Goal: Answer question/provide support

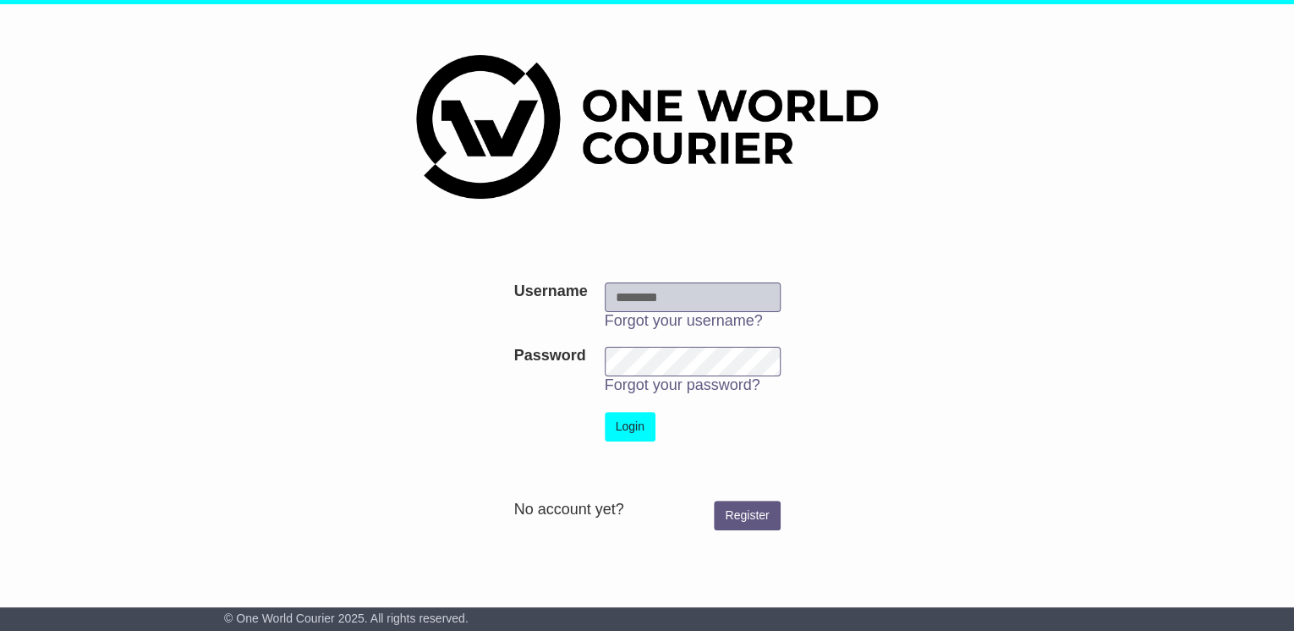
type input "**********"
click at [637, 420] on button "Login" at bounding box center [630, 427] width 51 height 30
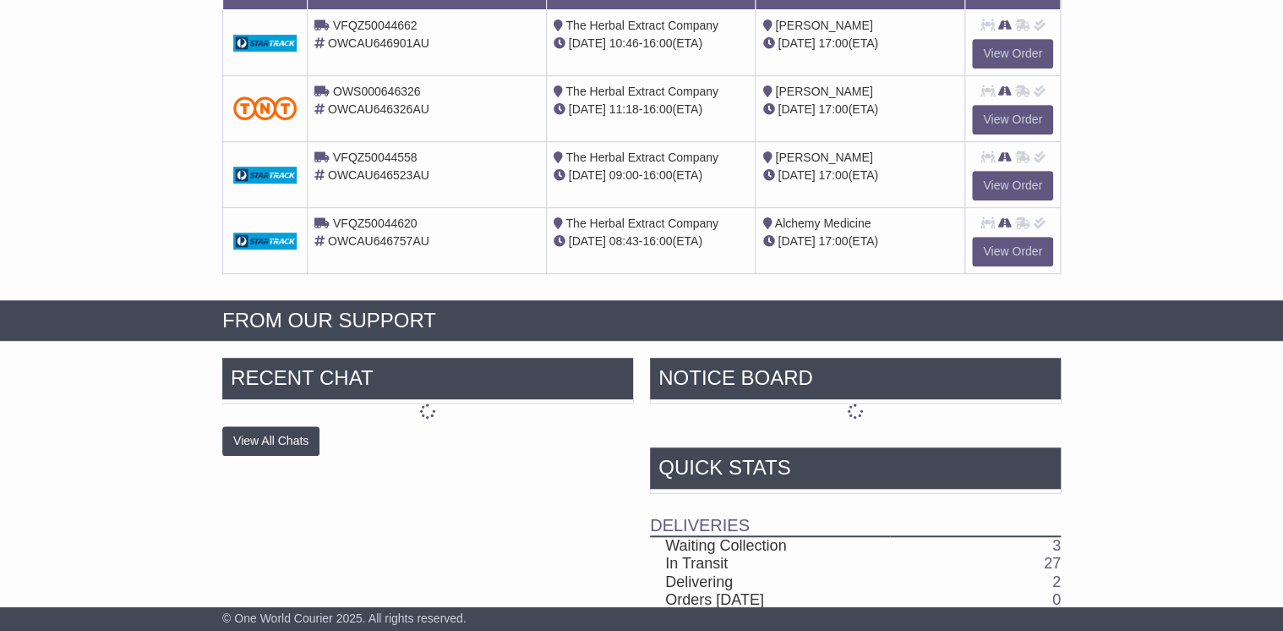
scroll to position [473, 0]
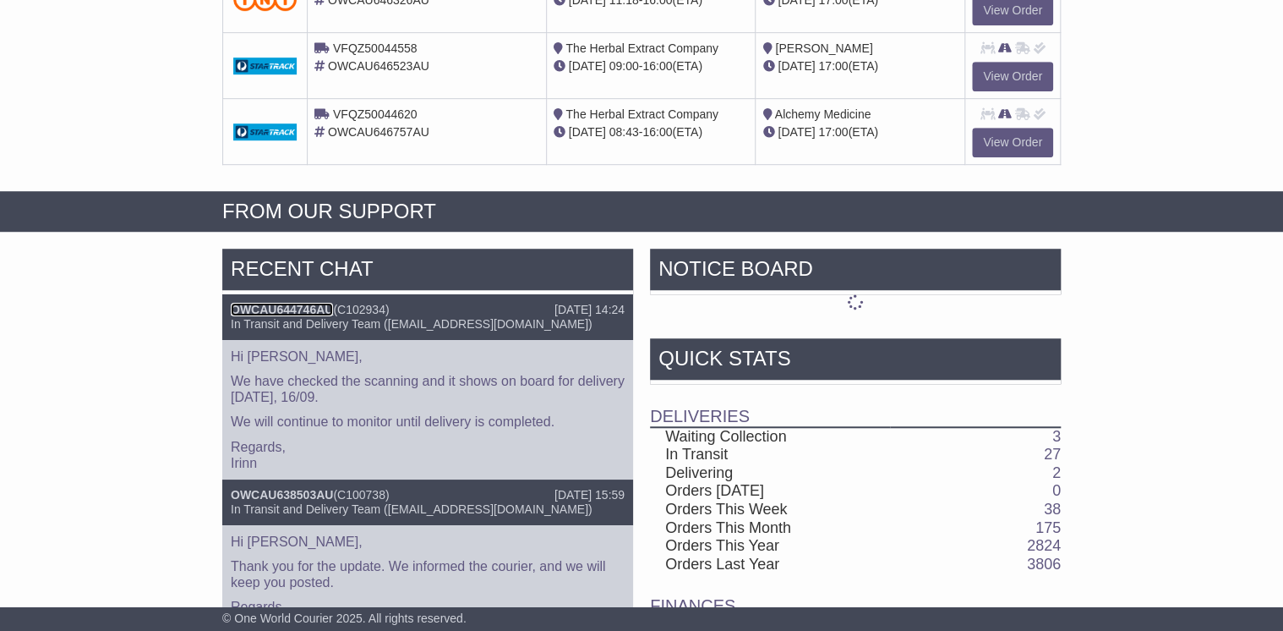
click at [295, 303] on link "OWCAU644746AU" at bounding box center [282, 310] width 102 height 14
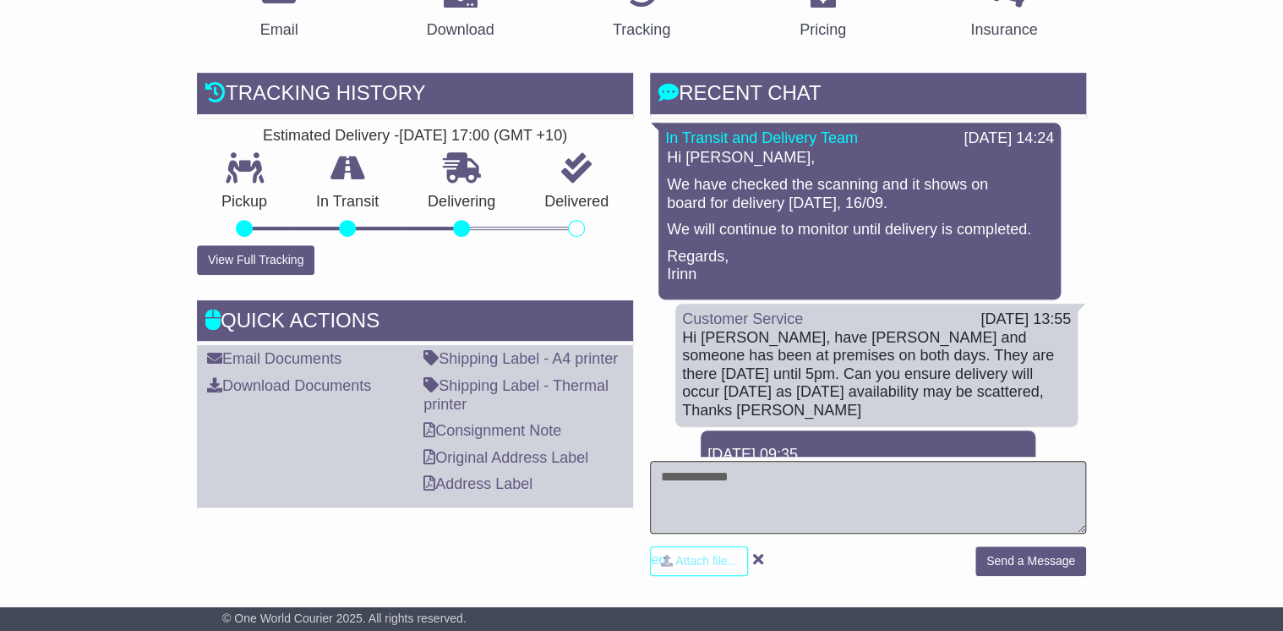
click at [663, 486] on textarea at bounding box center [868, 497] width 436 height 73
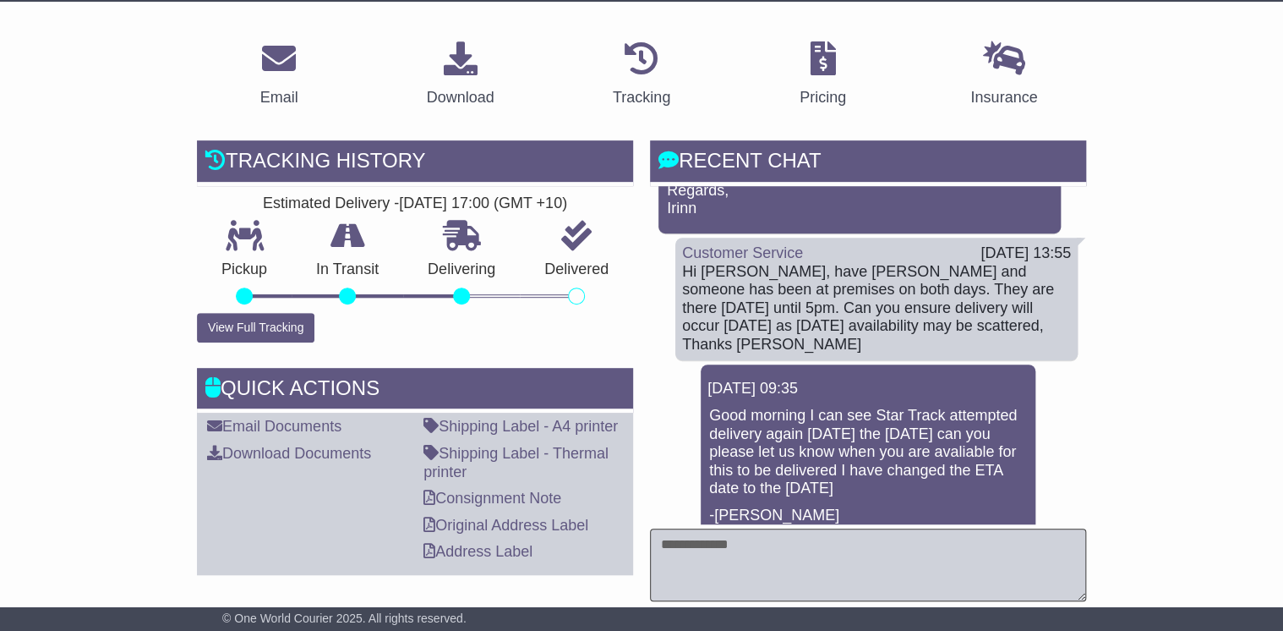
scroll to position [135, 0]
click at [687, 551] on textarea at bounding box center [868, 564] width 436 height 73
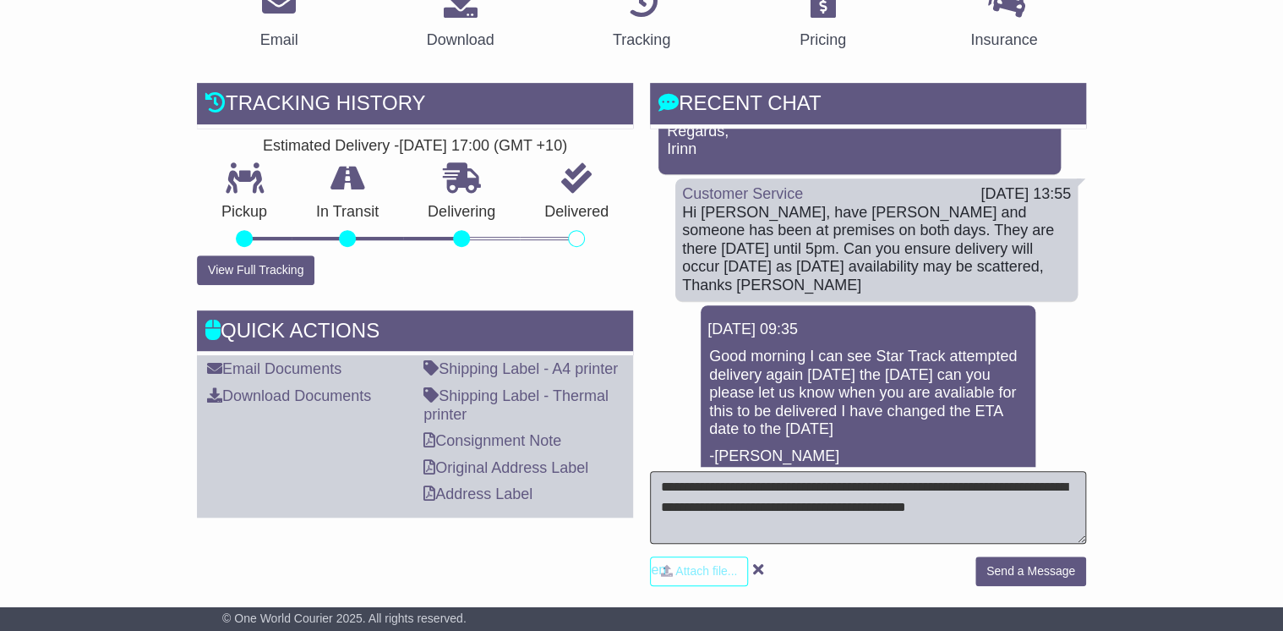
scroll to position [406, 0]
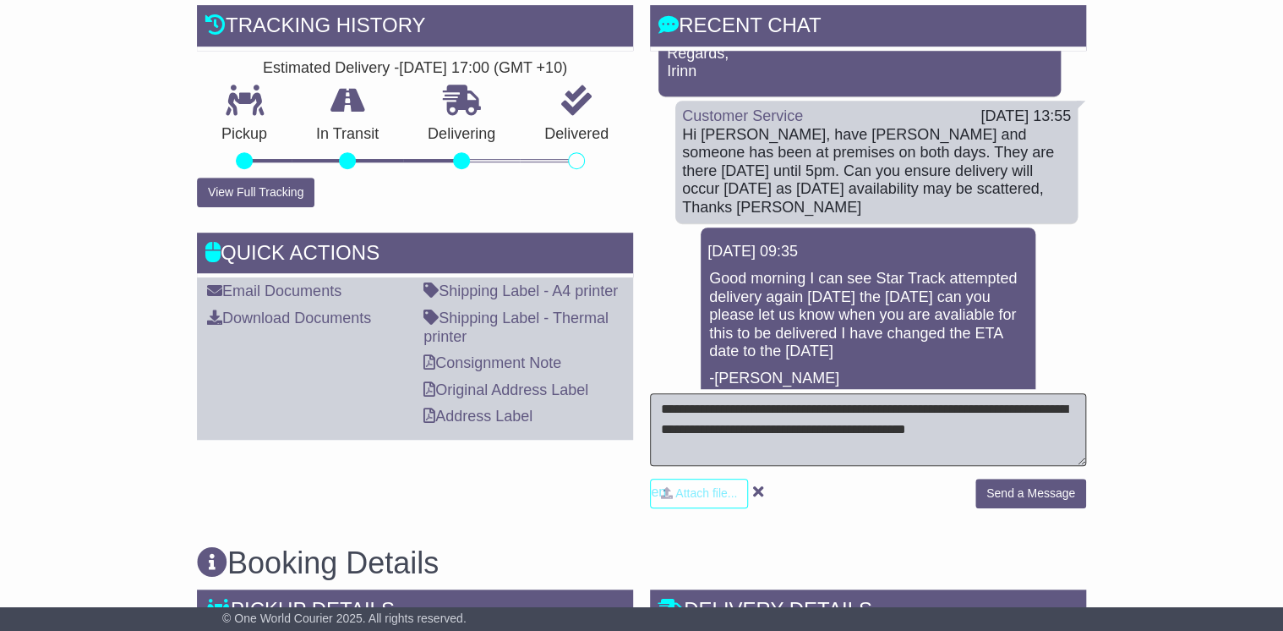
type textarea "**********"
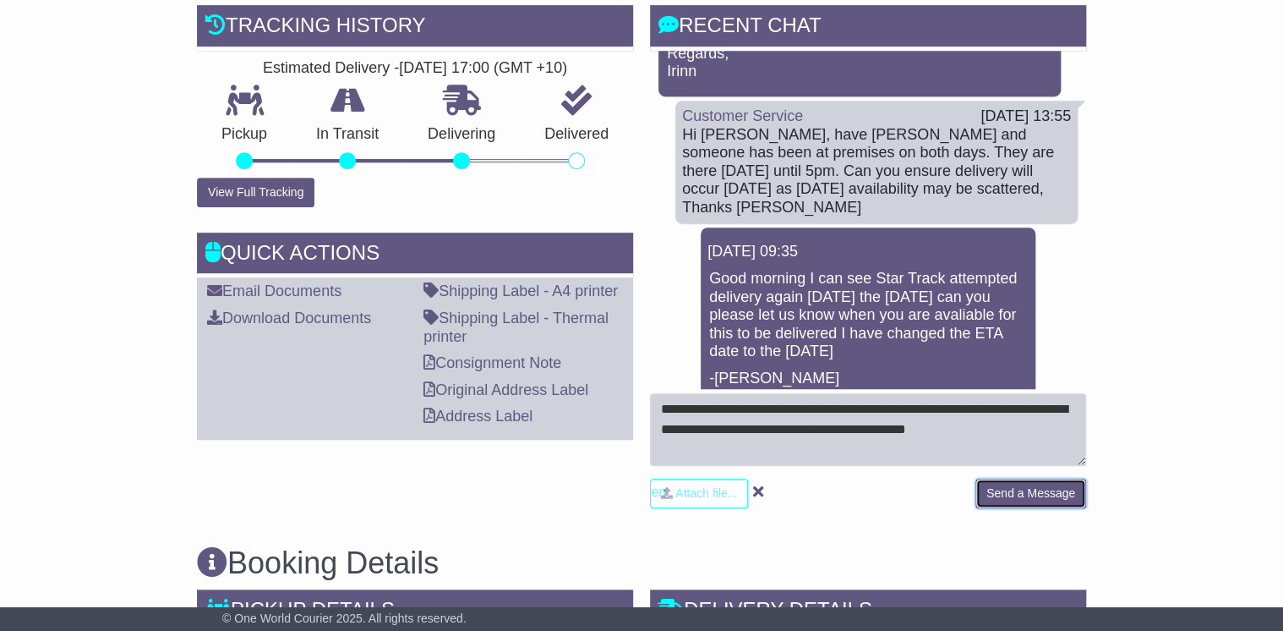
click at [1017, 494] on button "Send a Message" at bounding box center [1031, 494] width 111 height 30
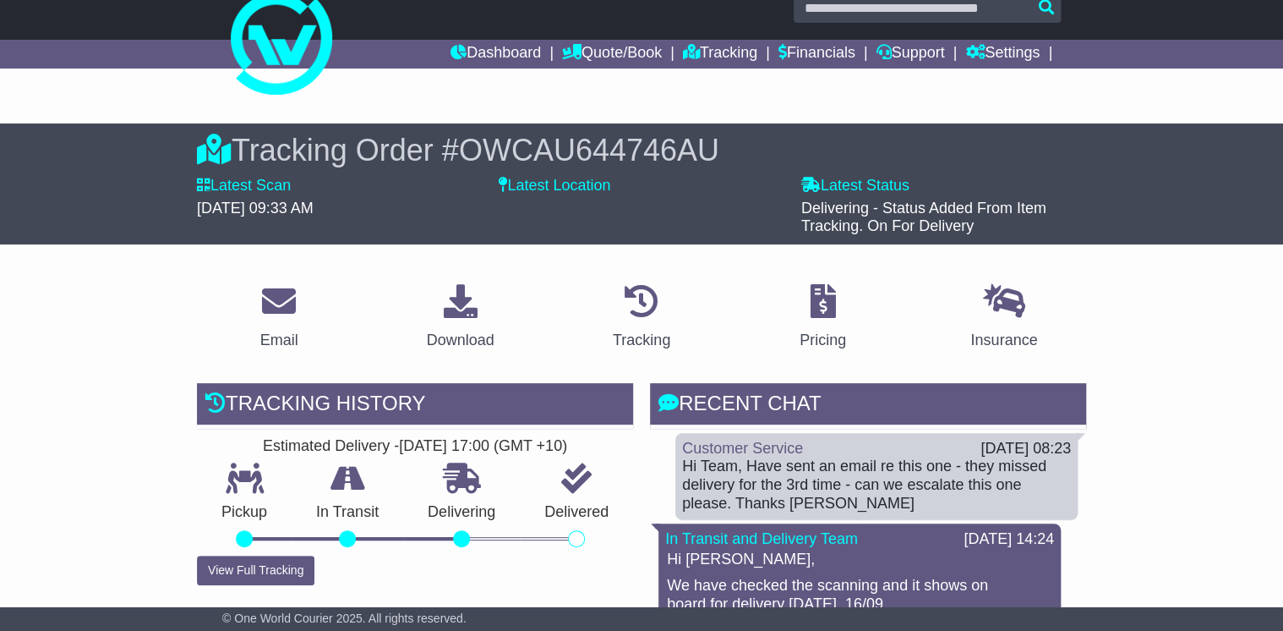
scroll to position [0, 0]
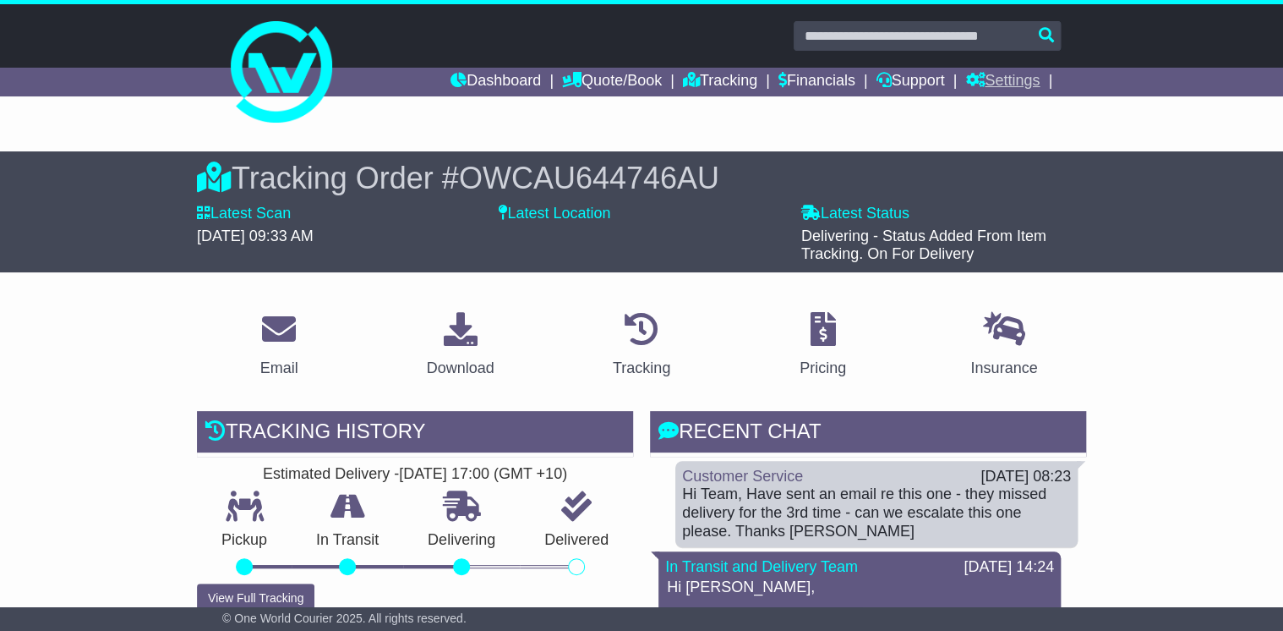
click at [993, 78] on link "Settings" at bounding box center [1003, 82] width 74 height 29
click at [1016, 131] on link "Address Book" at bounding box center [1033, 129] width 134 height 19
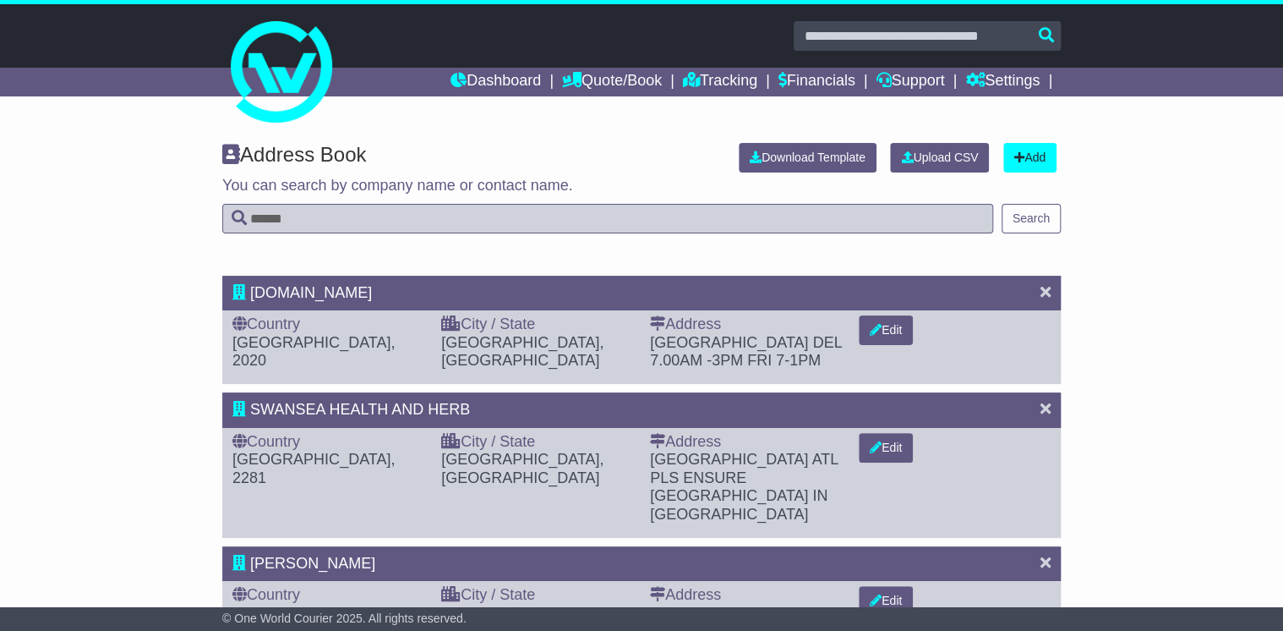
click at [301, 223] on input "text" at bounding box center [607, 219] width 771 height 30
type input "*******"
click at [1018, 216] on button "Search" at bounding box center [1031, 219] width 59 height 30
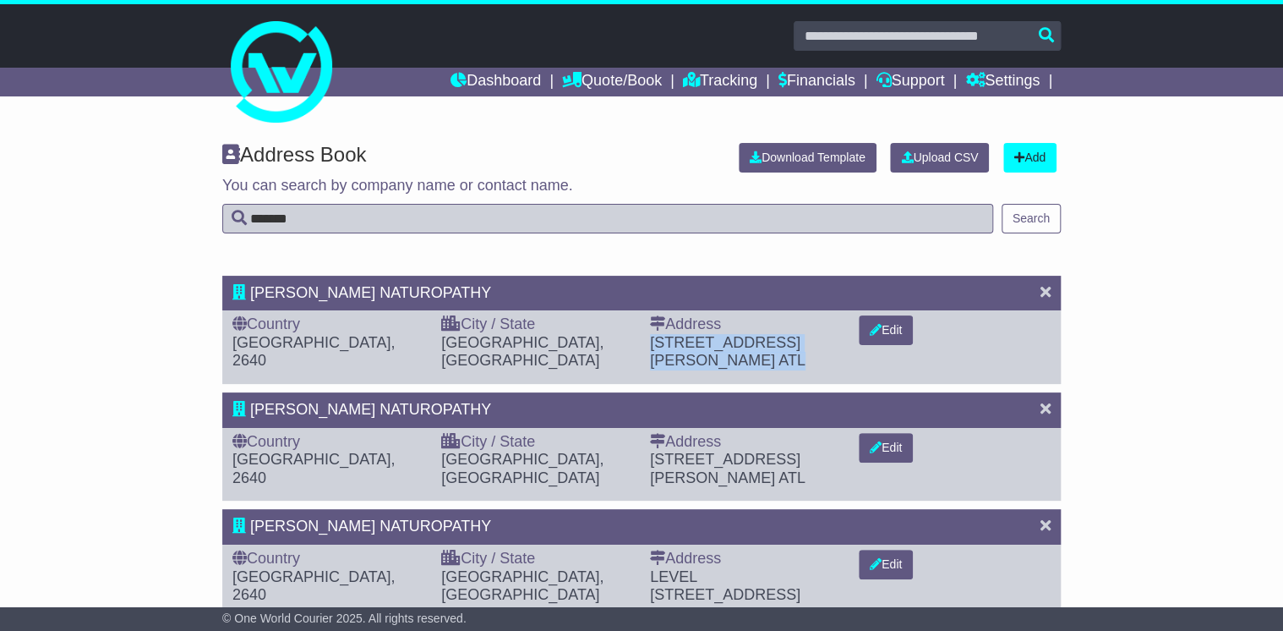
drag, startPoint x: 795, startPoint y: 339, endPoint x: 654, endPoint y: 334, distance: 141.3
click at [654, 334] on div "299 Borella Road ATL" at bounding box center [746, 352] width 192 height 36
copy div "299 Borella Road ATL"
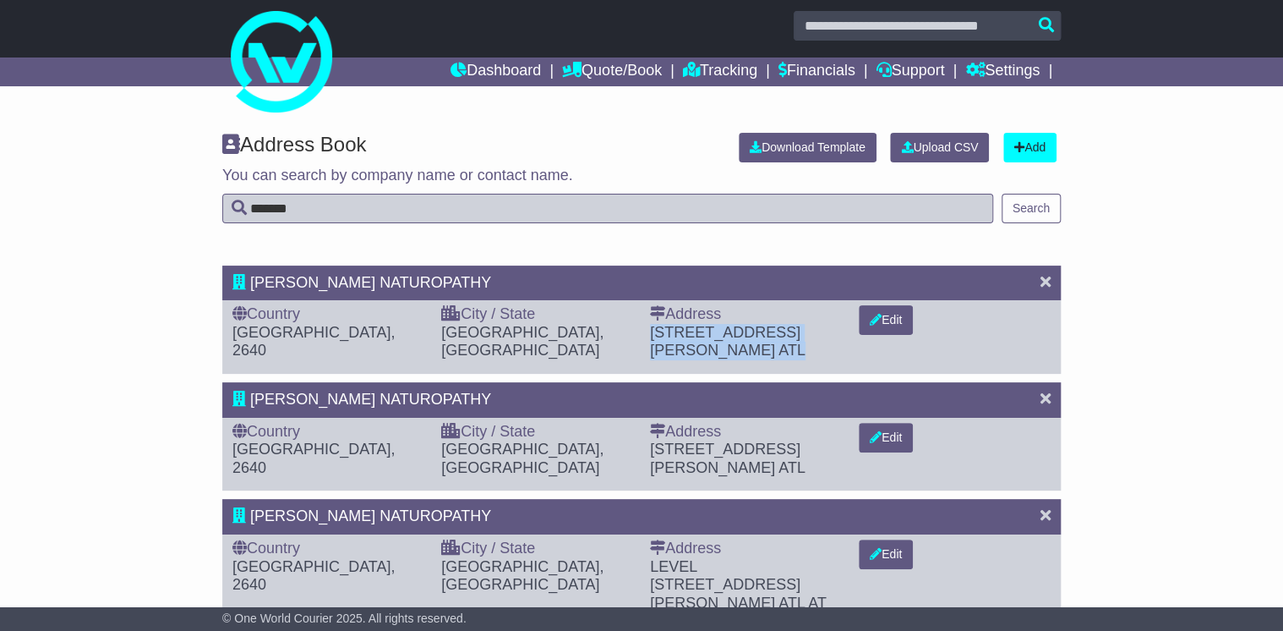
scroll to position [19, 0]
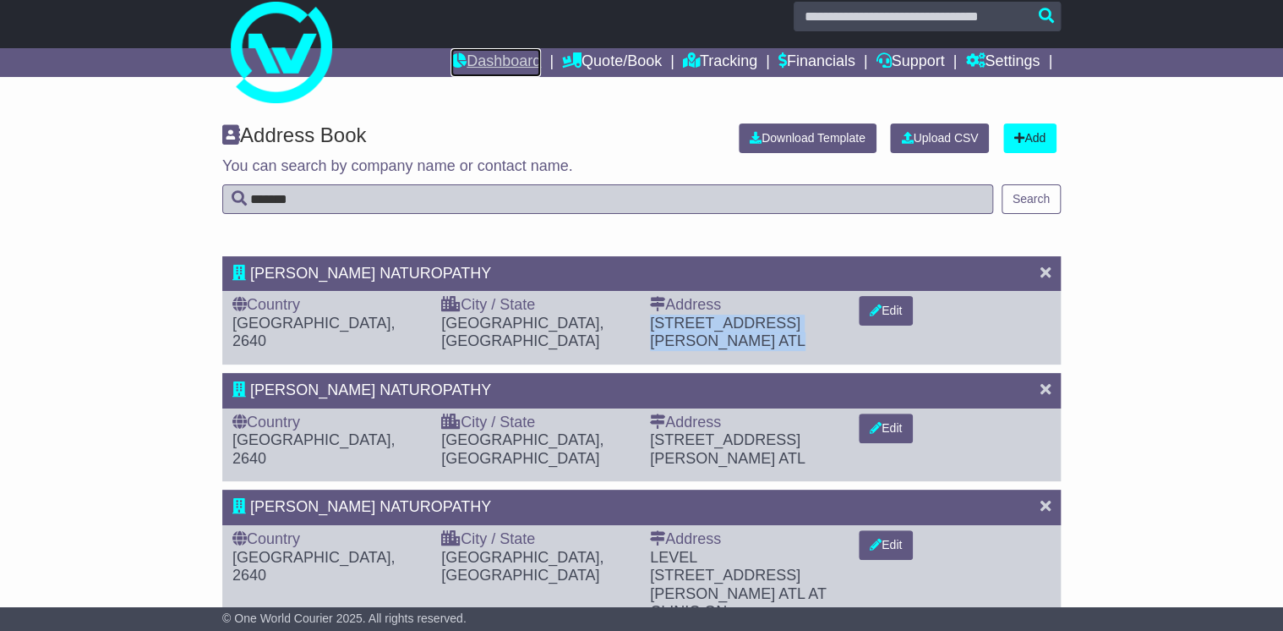
click at [511, 66] on link "Dashboard" at bounding box center [496, 62] width 90 height 29
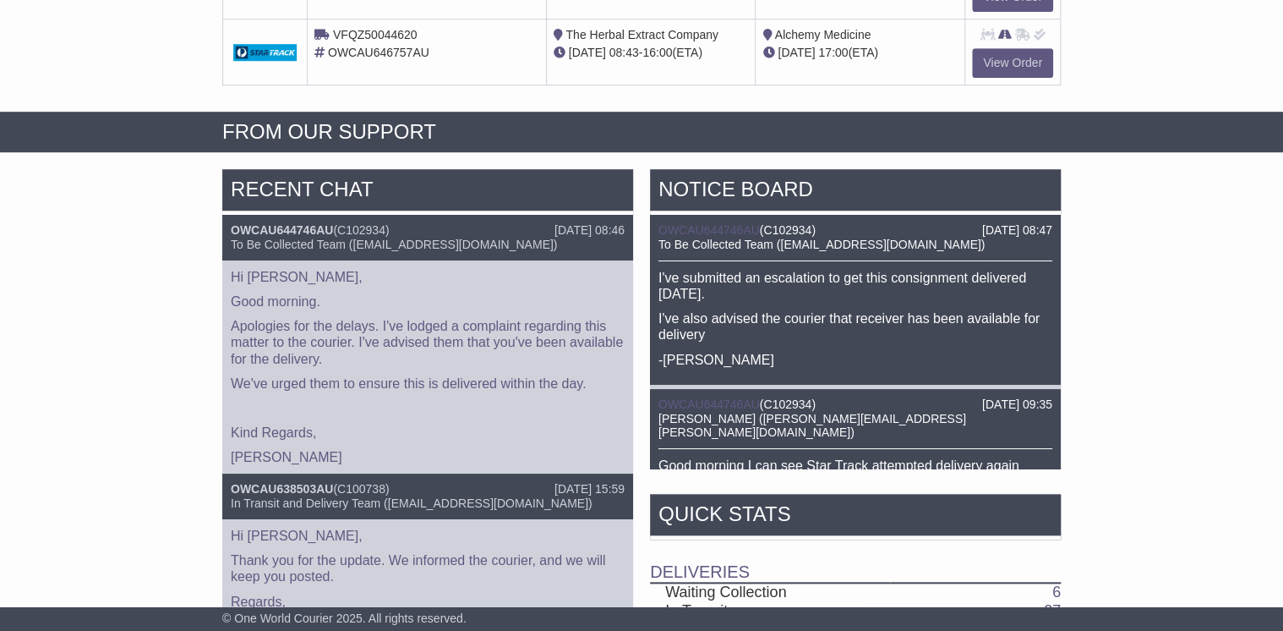
scroll to position [506, 0]
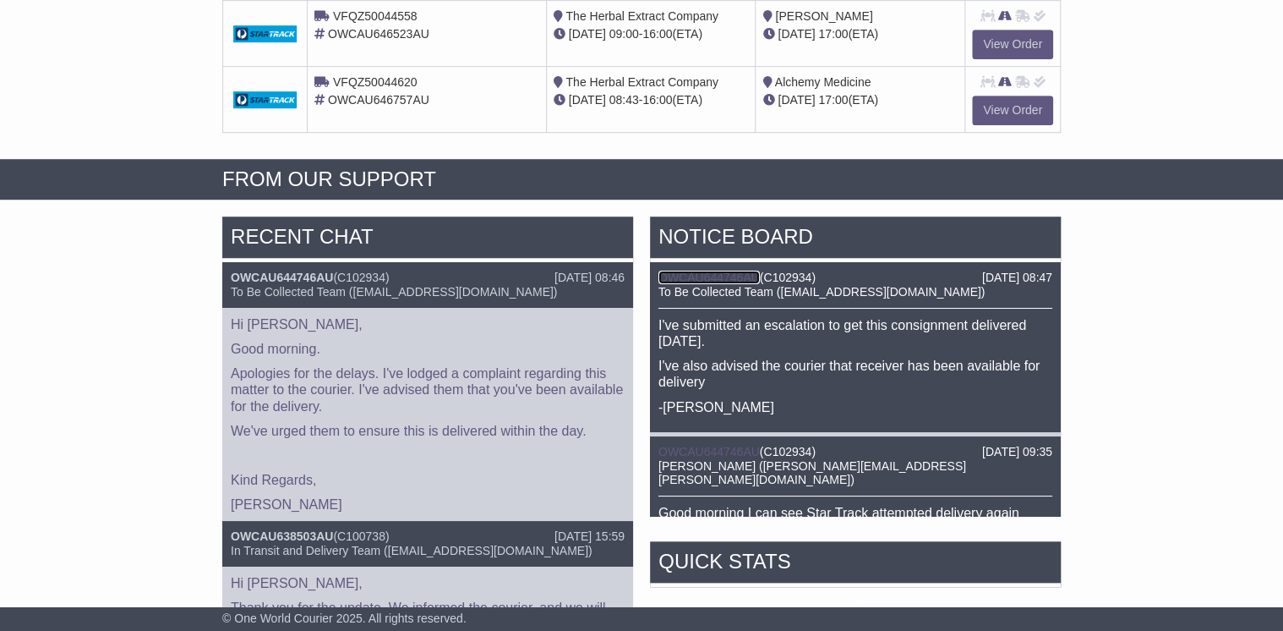
click at [737, 276] on link "OWCAU644746AU" at bounding box center [709, 278] width 101 height 14
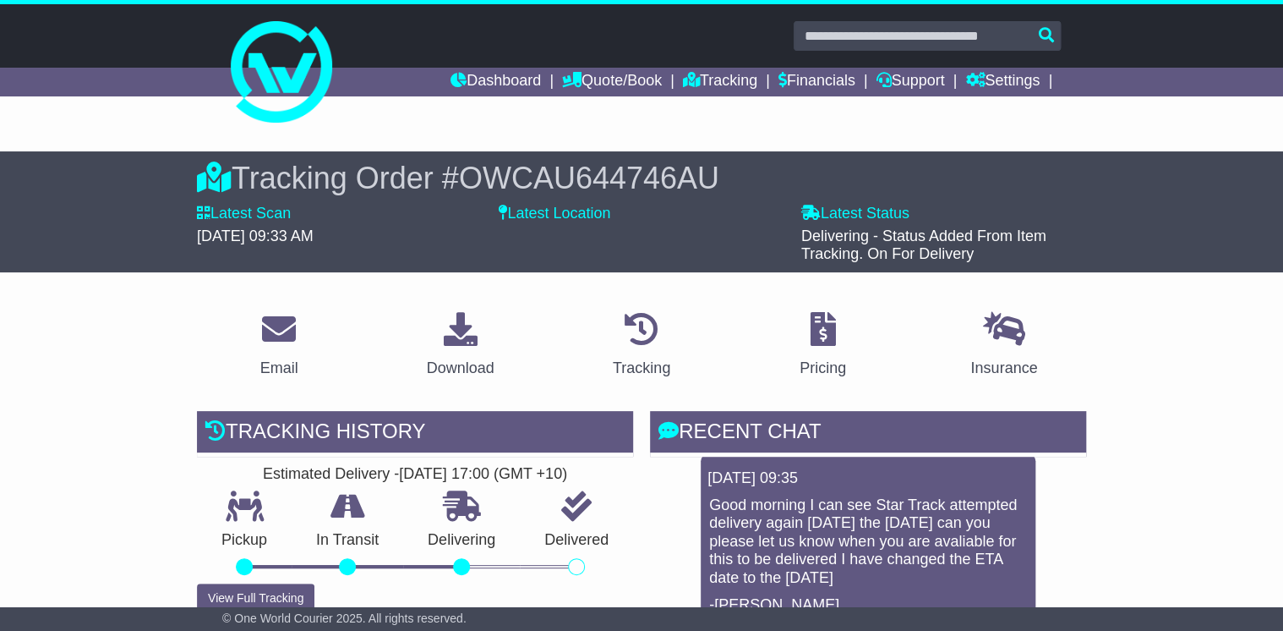
scroll to position [719, 0]
